Goal: Information Seeking & Learning: Learn about a topic

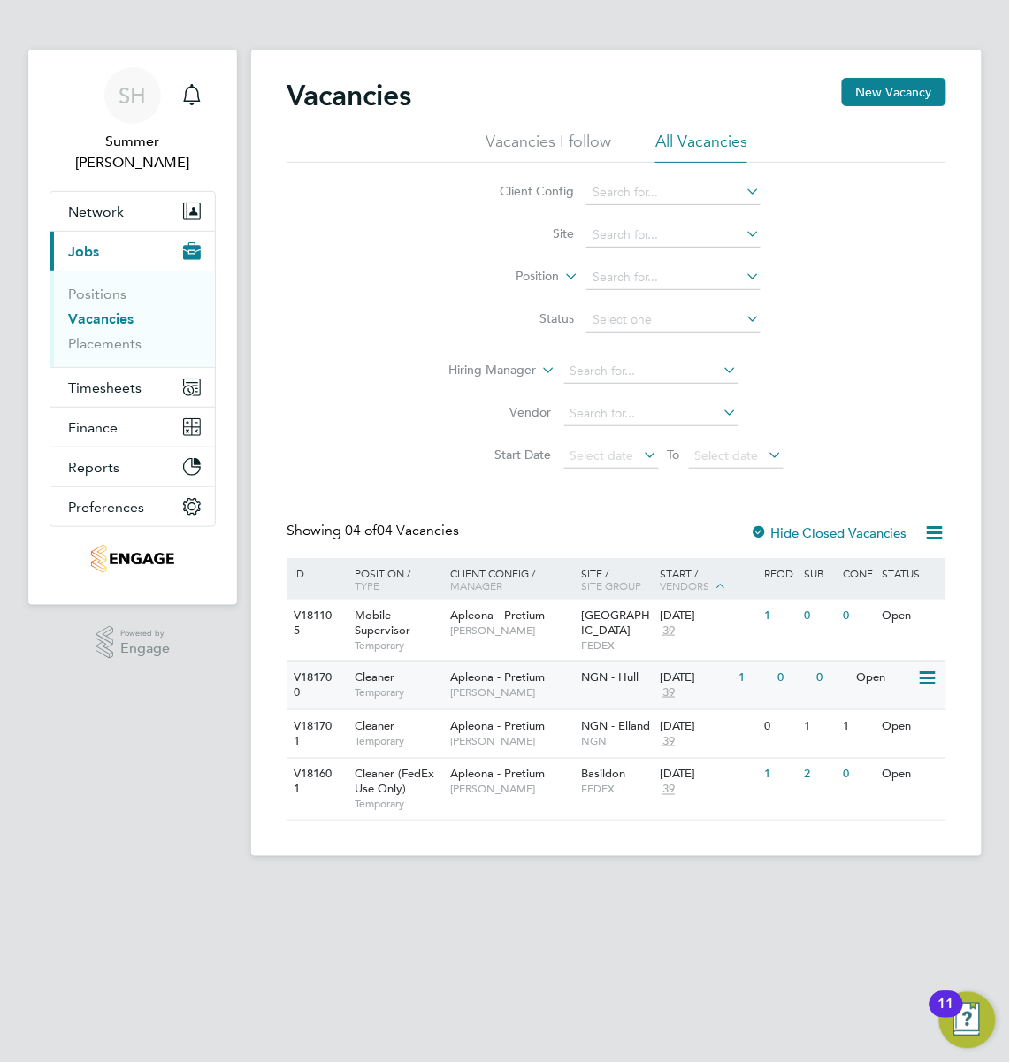
click at [504, 695] on span "[PERSON_NAME]" at bounding box center [512, 693] width 122 height 14
click at [591, 733] on span "NGN - Elland" at bounding box center [616, 725] width 69 height 15
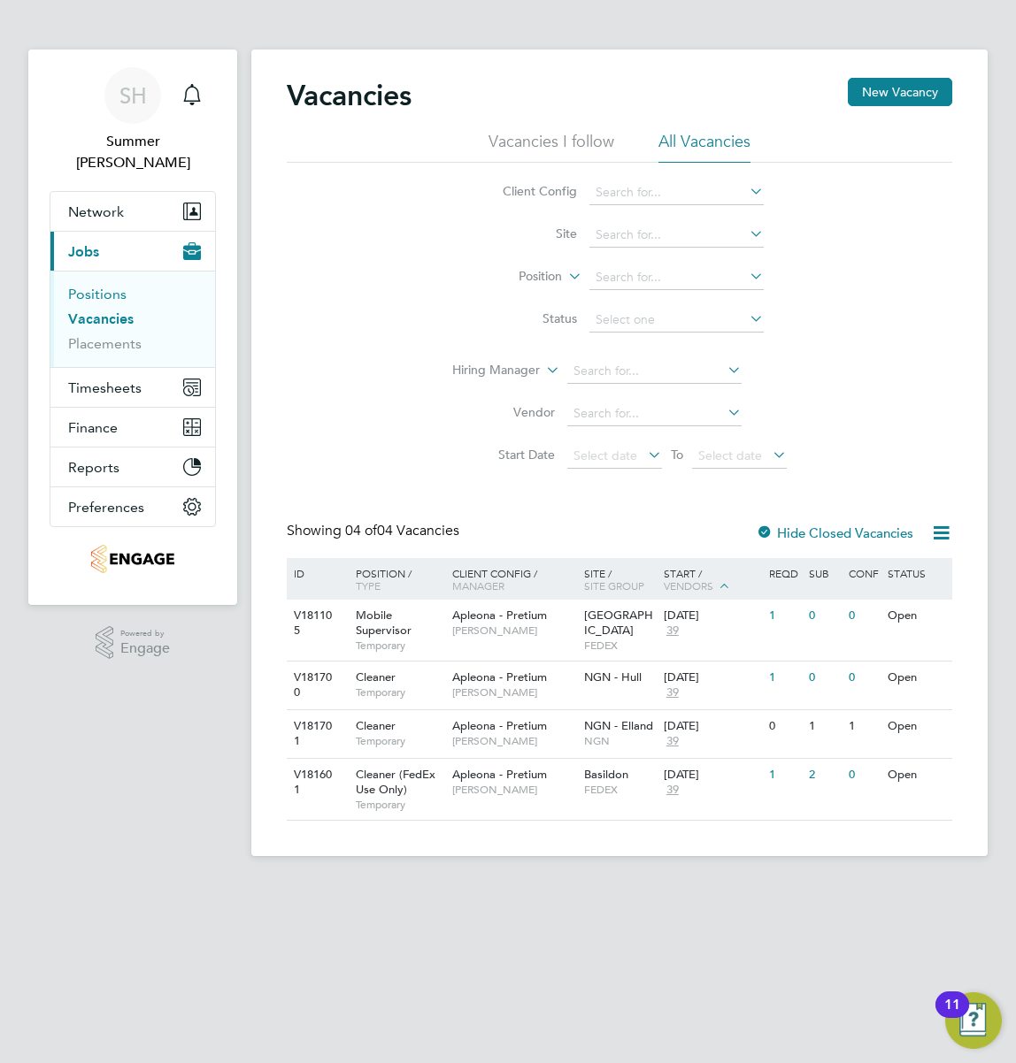
click at [118, 286] on link "Positions" at bounding box center [97, 294] width 58 height 17
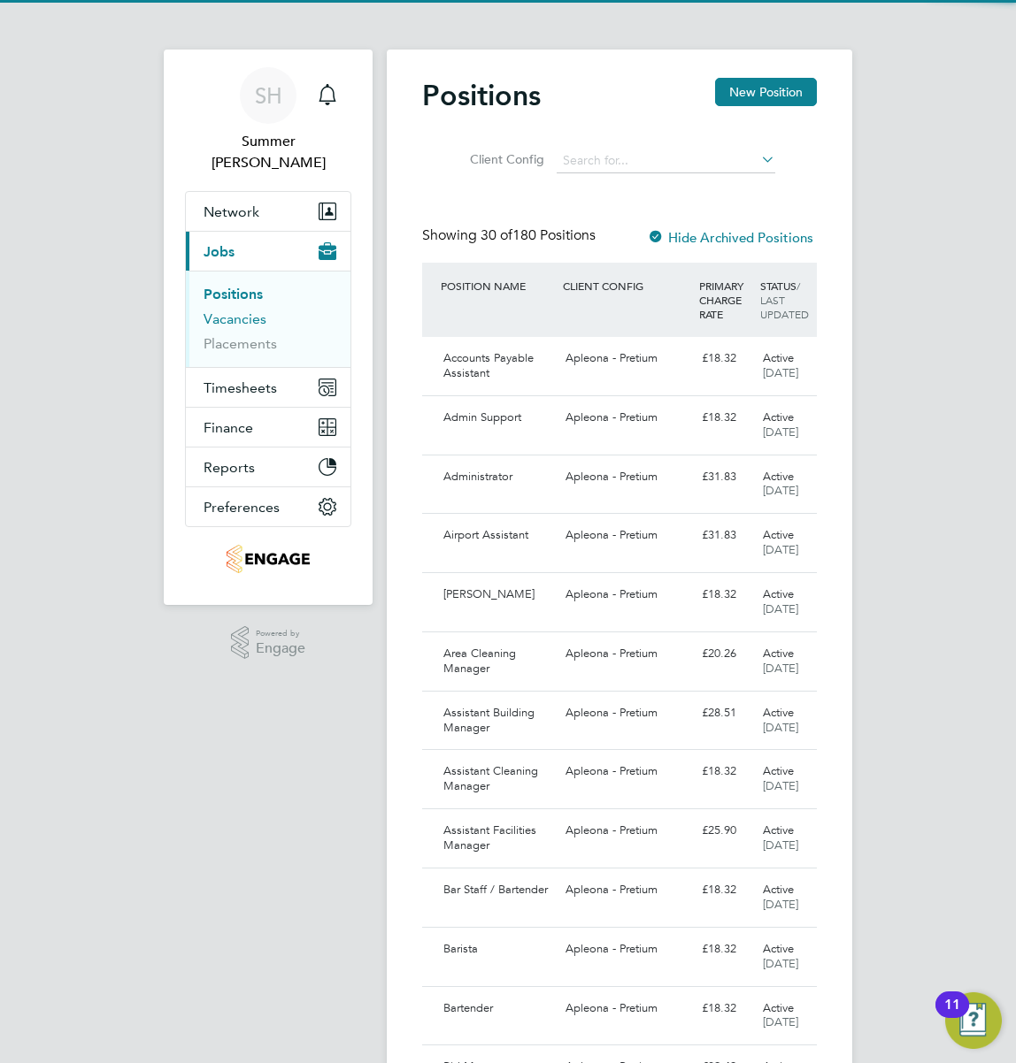
click at [211, 311] on link "Vacancies" at bounding box center [234, 319] width 63 height 17
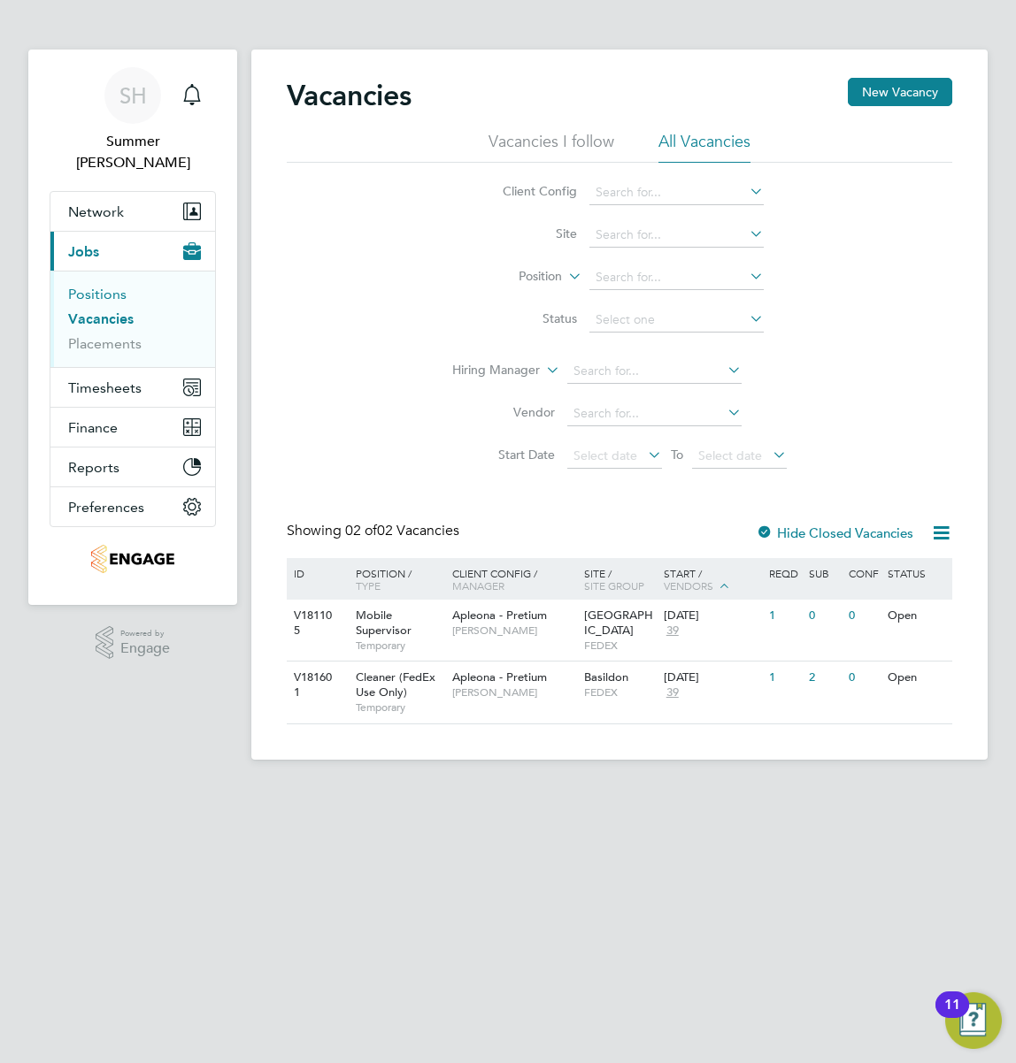
click at [96, 286] on link "Positions" at bounding box center [97, 294] width 58 height 17
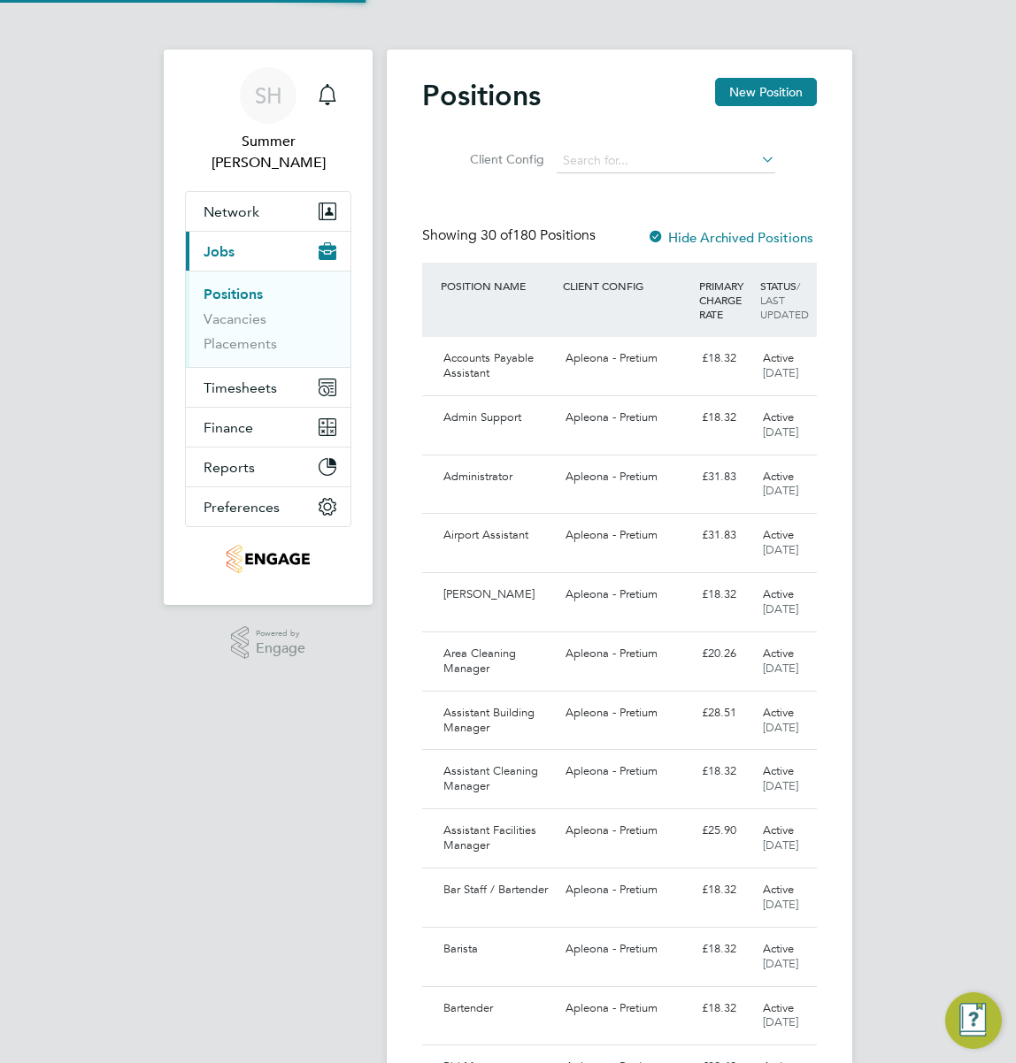
click at [186, 292] on ul "Positions Vacancies Placements" at bounding box center [268, 319] width 165 height 96
click at [203, 311] on link "Vacancies" at bounding box center [234, 319] width 63 height 17
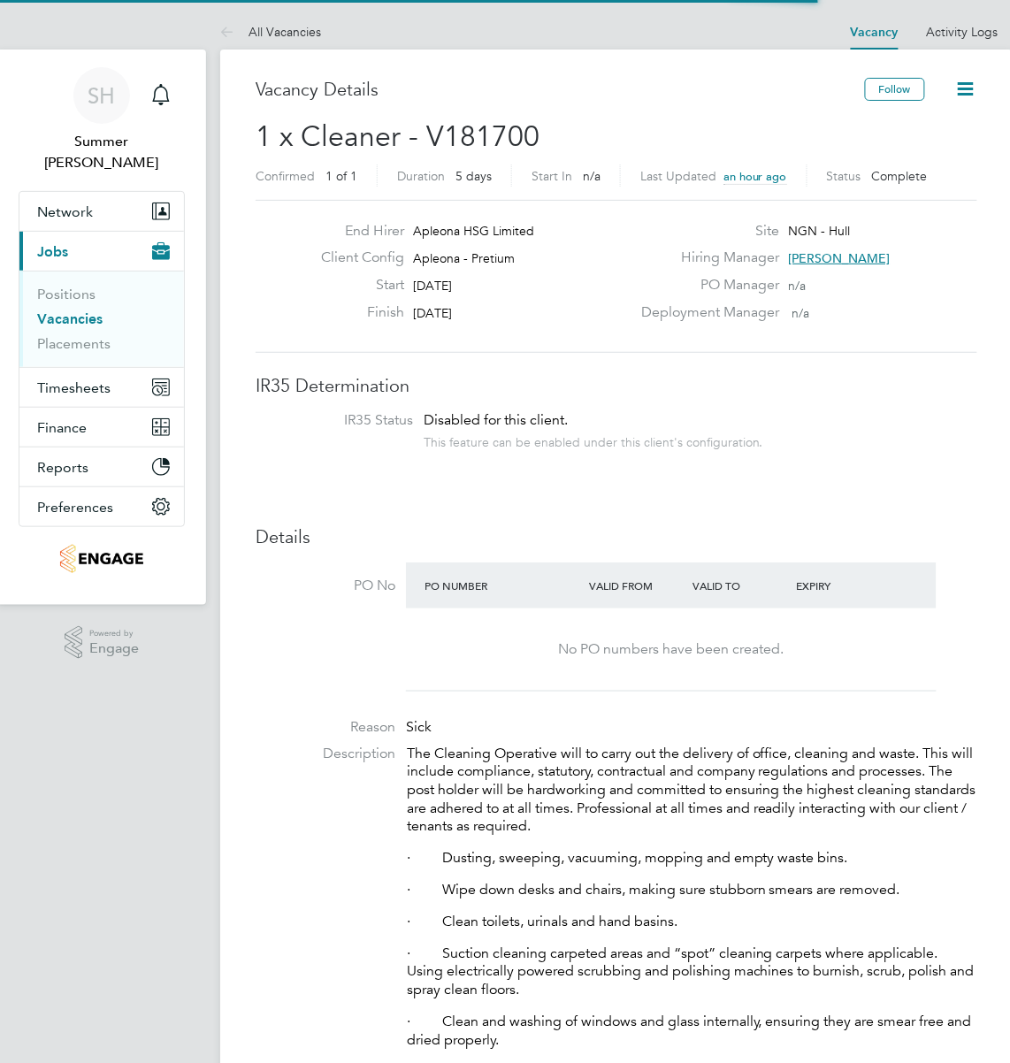
scroll to position [53, 115]
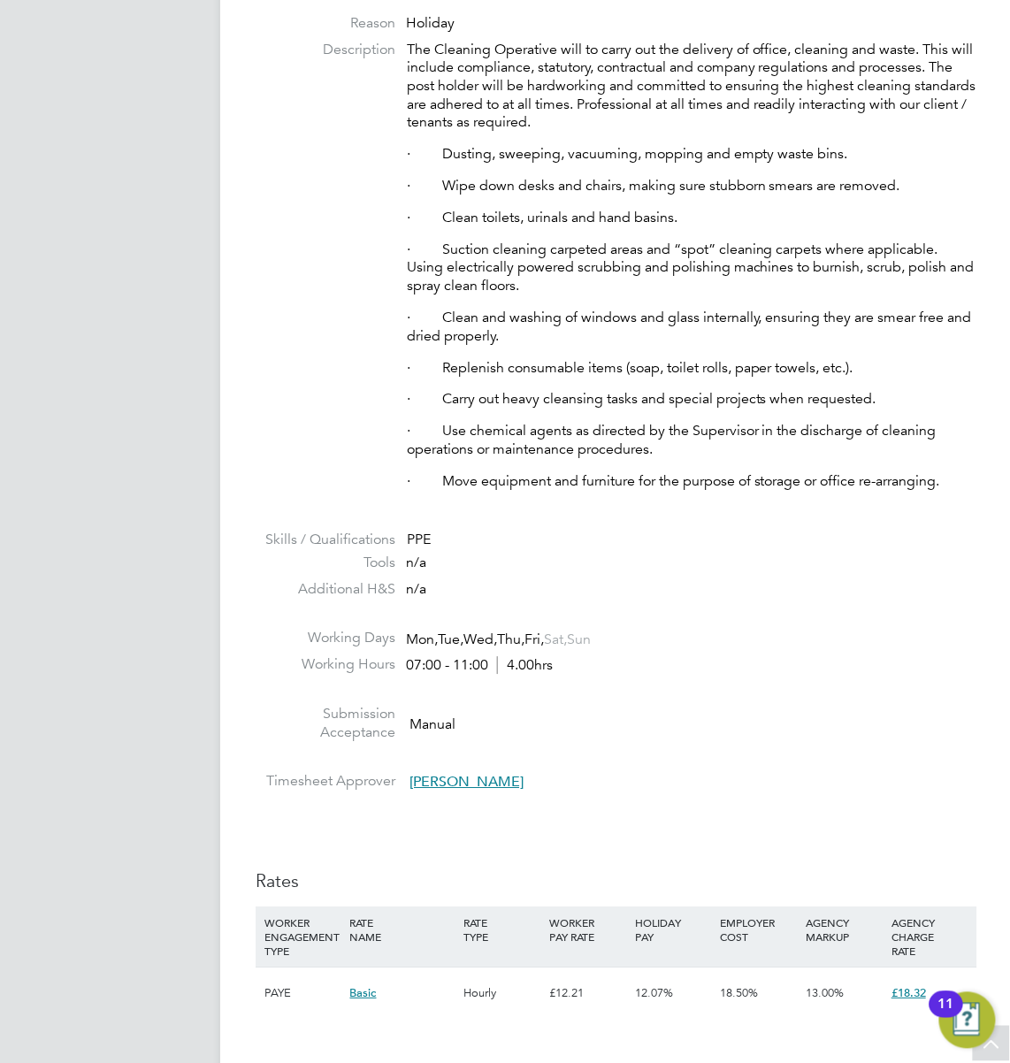
scroll to position [708, 0]
